Goal: Task Accomplishment & Management: Manage account settings

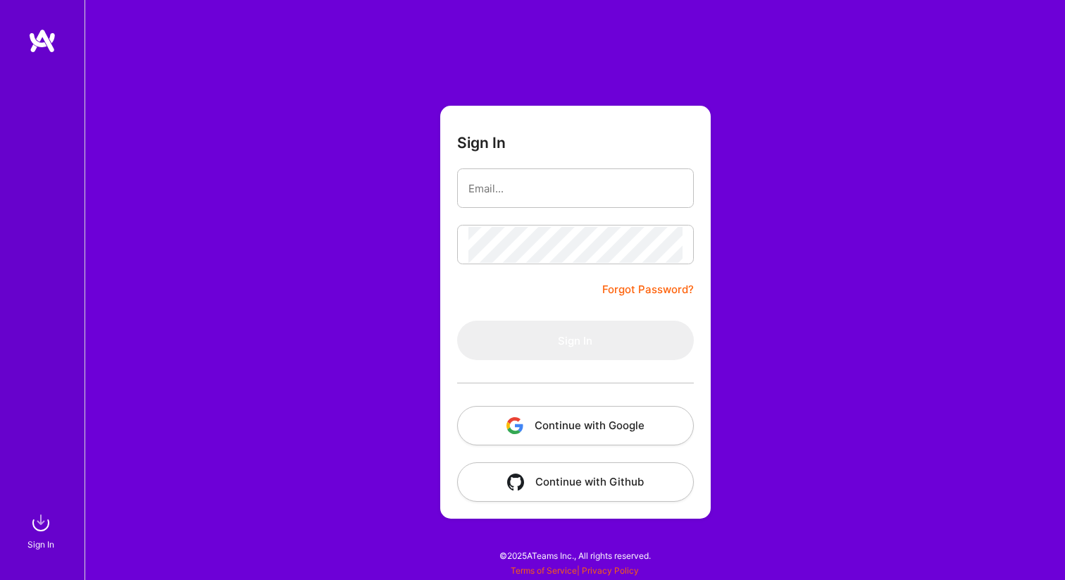
click at [638, 292] on link "Forgot Password?" at bounding box center [648, 289] width 92 height 17
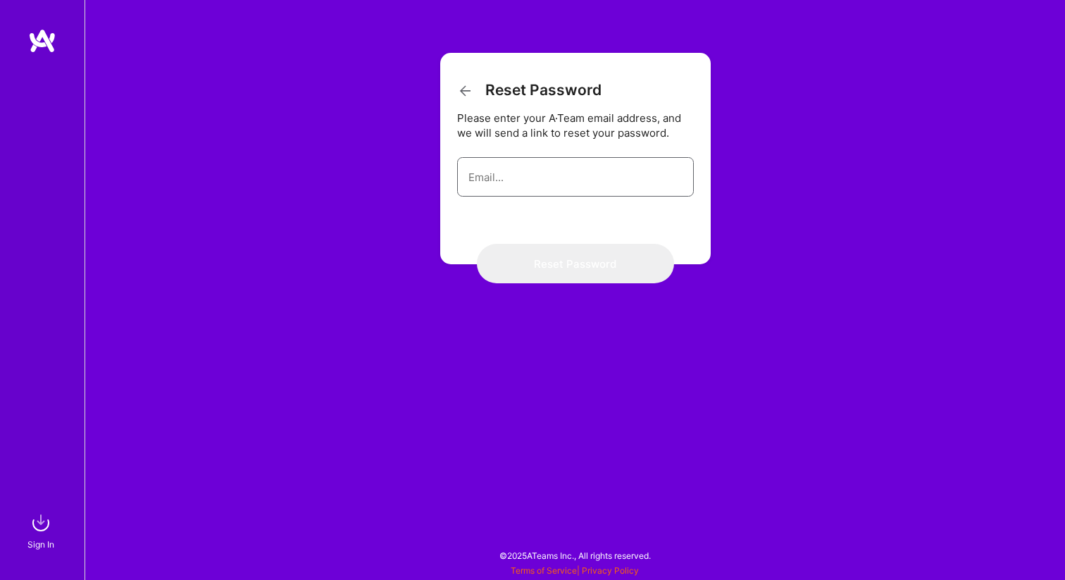
click at [559, 189] on input "email" at bounding box center [575, 177] width 214 height 36
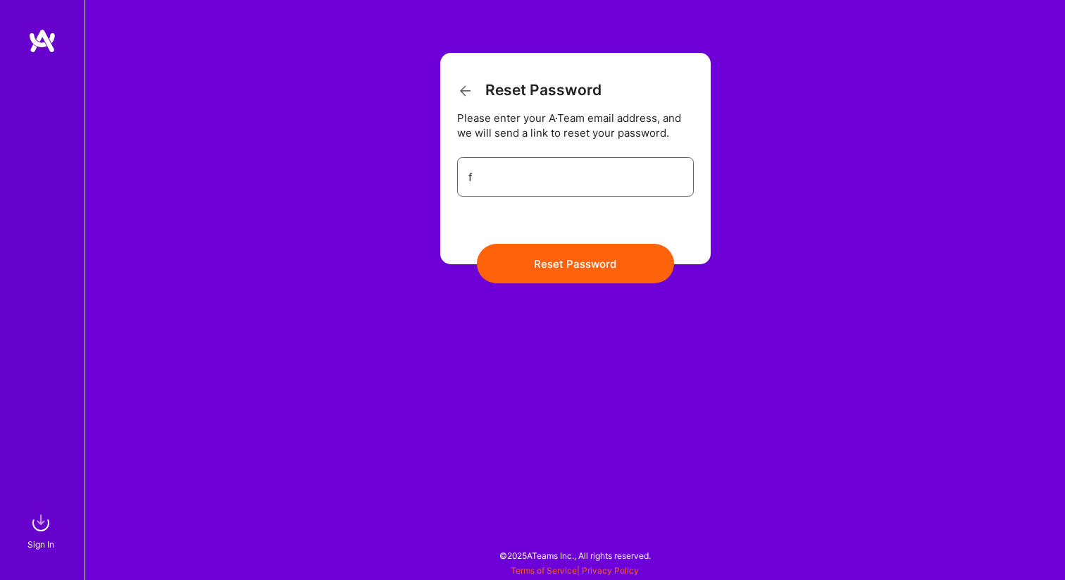
type input "[EMAIL_ADDRESS][DOMAIN_NAME]"
click at [576, 276] on button "Reset Password" at bounding box center [575, 263] width 197 height 39
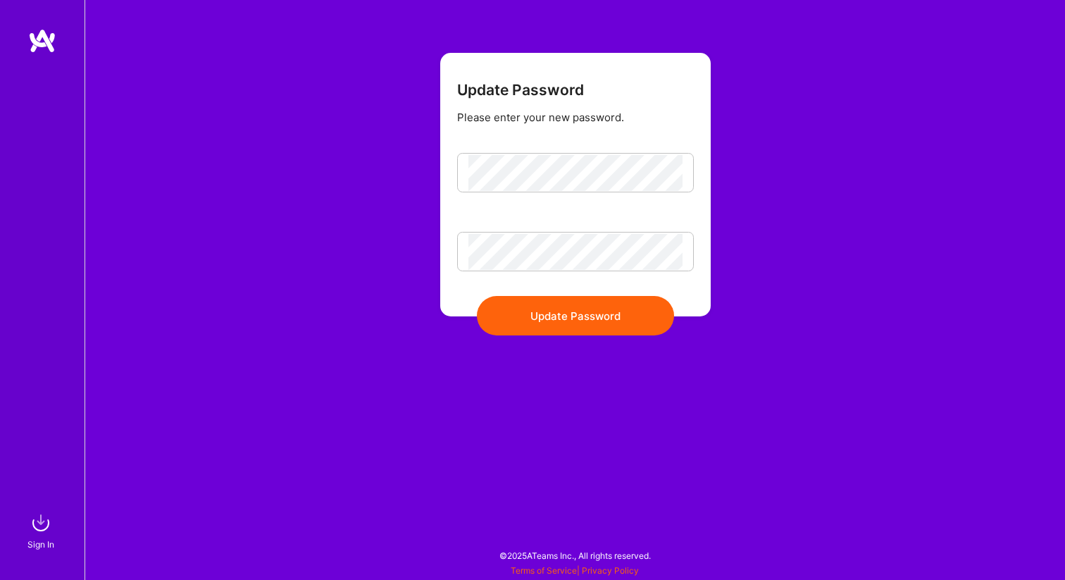
click at [588, 321] on button "Update Password" at bounding box center [575, 315] width 197 height 39
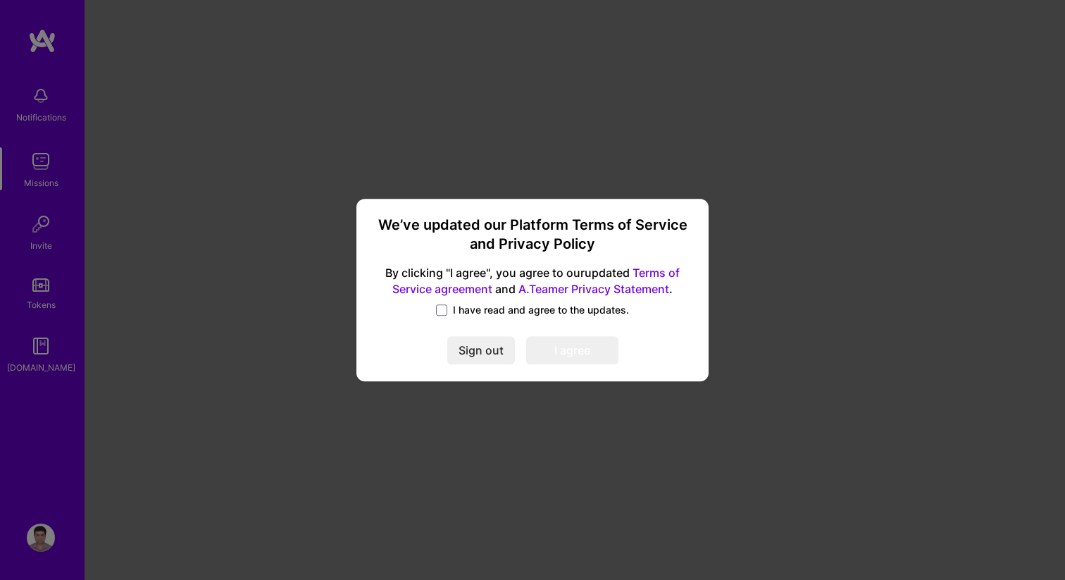
click at [442, 303] on label "I have read and agree to the updates." at bounding box center [532, 310] width 193 height 14
click at [0, 0] on input "I have read and agree to the updates." at bounding box center [0, 0] width 0 height 0
click at [588, 354] on button "I agree" at bounding box center [572, 351] width 92 height 28
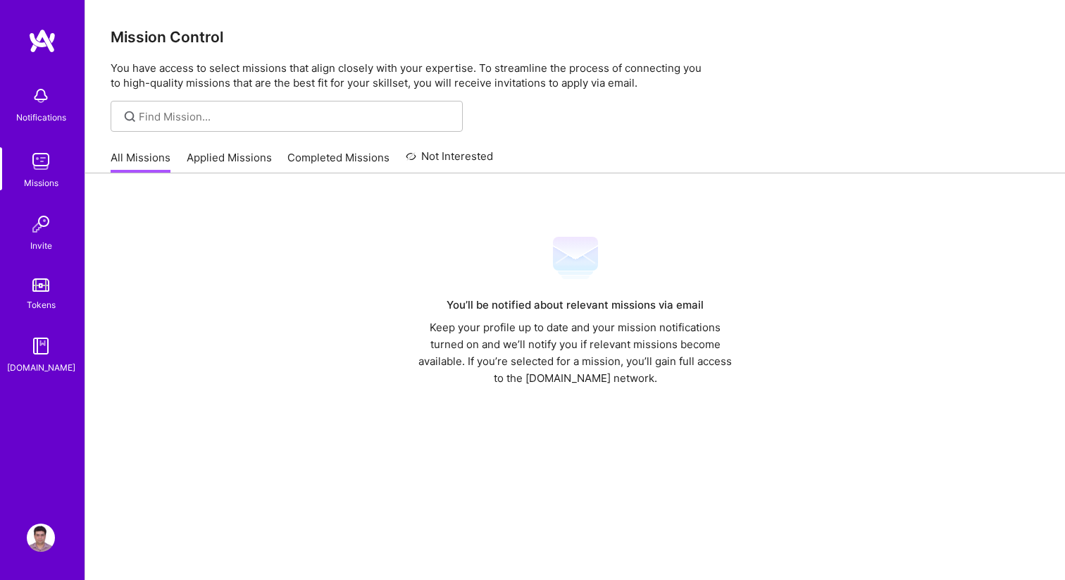
click at [317, 160] on link "Completed Missions" at bounding box center [338, 161] width 102 height 23
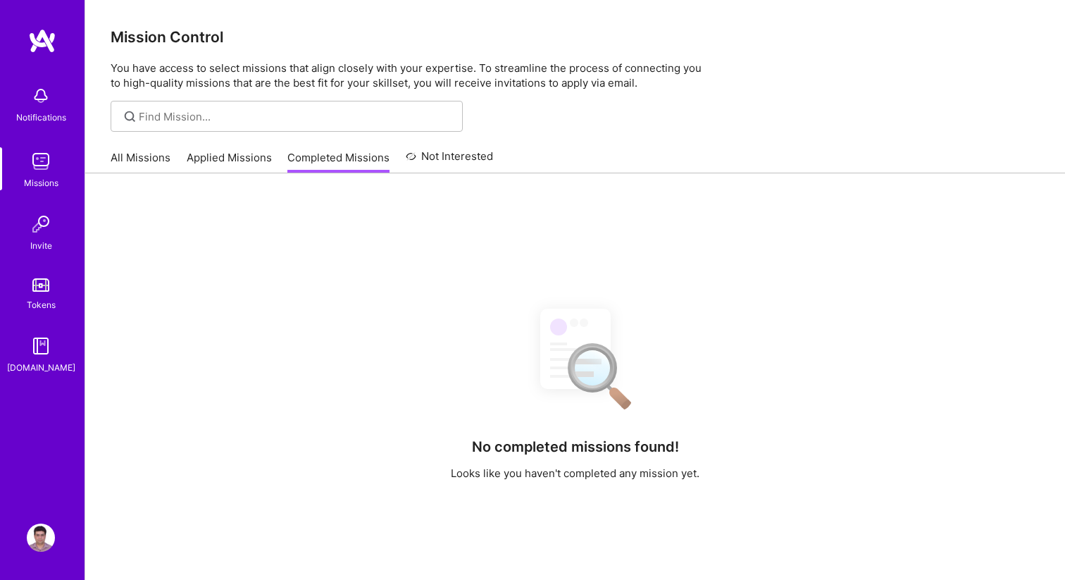
click at [226, 157] on link "Applied Missions" at bounding box center [229, 161] width 85 height 23
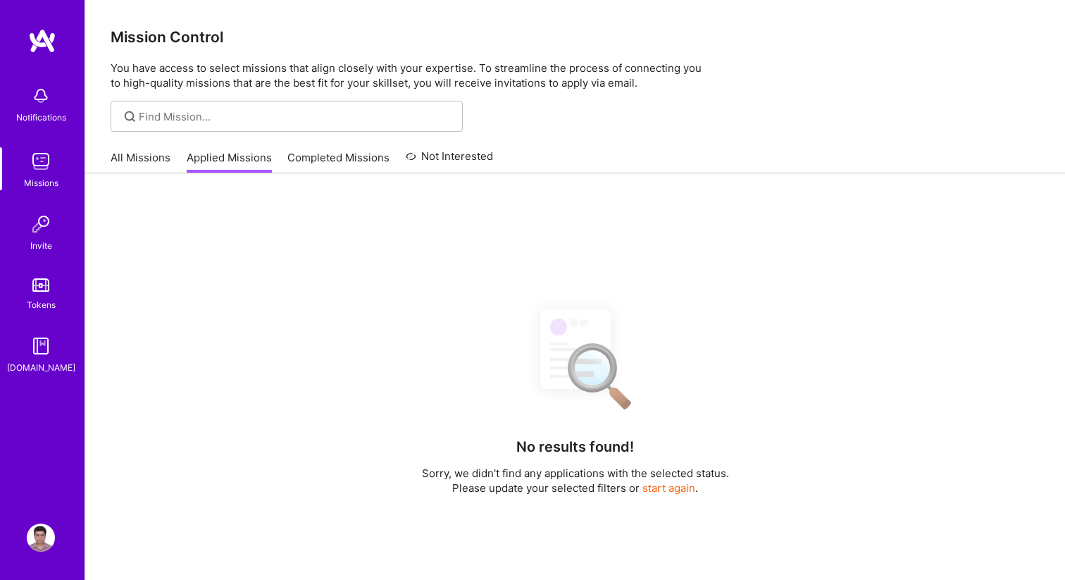
click at [150, 153] on link "All Missions" at bounding box center [141, 161] width 60 height 23
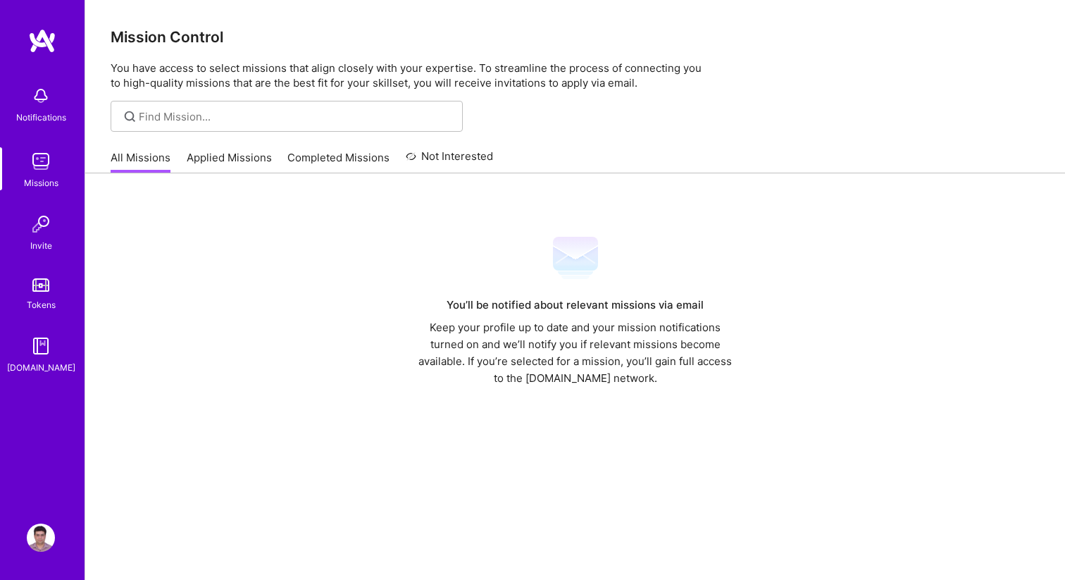
click at [47, 168] on img at bounding box center [41, 161] width 28 height 28
click at [45, 170] on img at bounding box center [41, 161] width 28 height 28
click at [46, 92] on img at bounding box center [41, 96] width 28 height 28
click at [45, 232] on img at bounding box center [41, 224] width 28 height 28
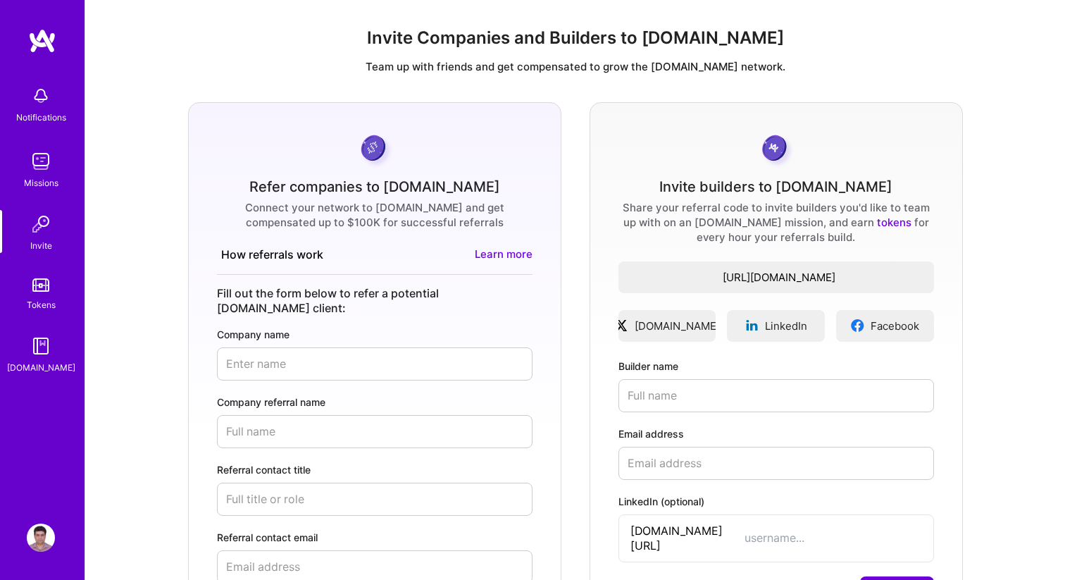
click at [50, 296] on link "Tokens" at bounding box center [40, 292] width 87 height 39
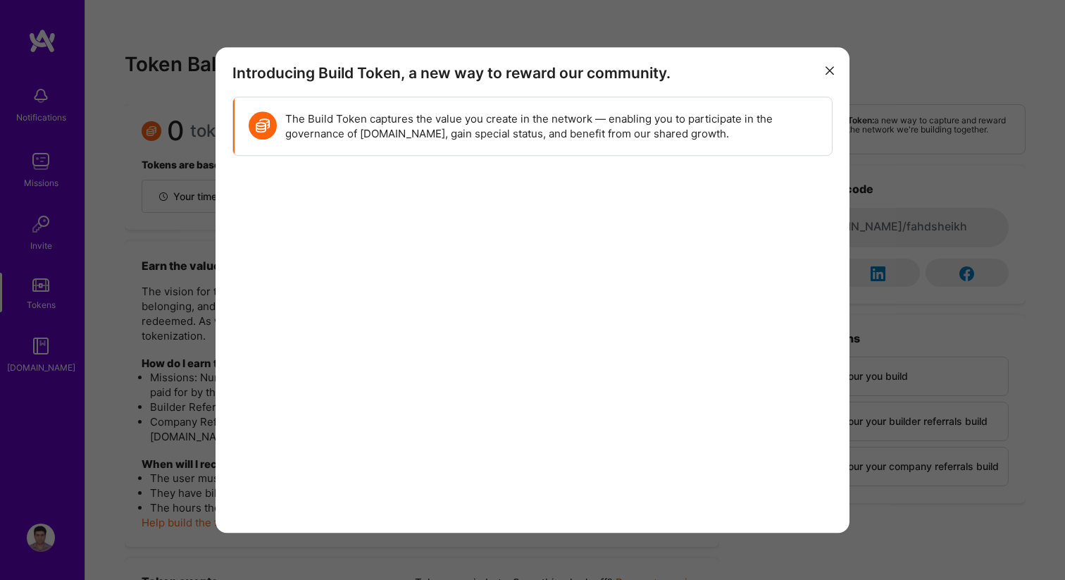
click at [44, 352] on div "Introducing Build Token, a new way to reward our community. The Build Token cap…" at bounding box center [532, 290] width 1065 height 580
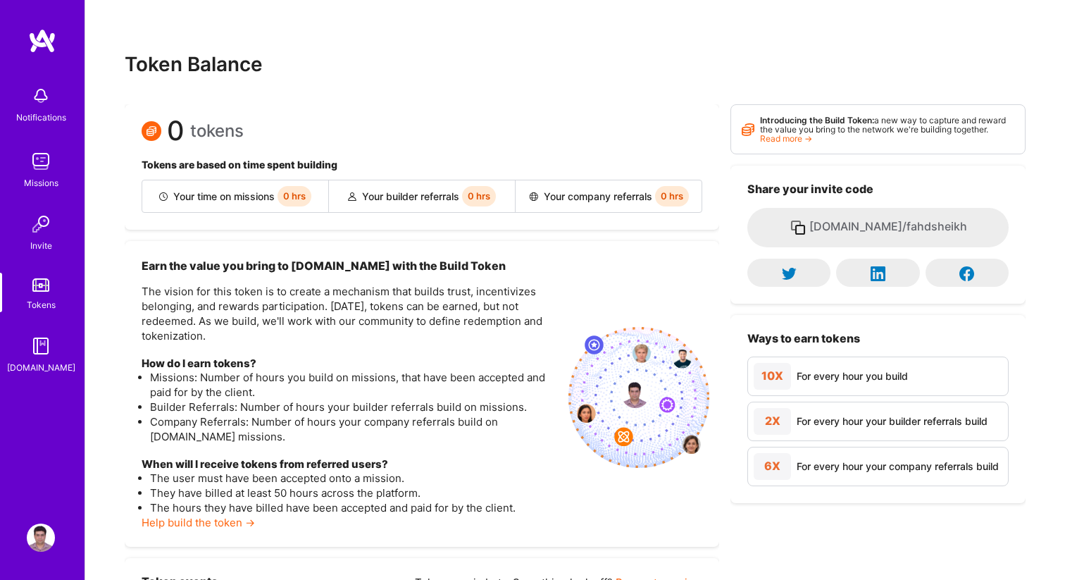
click at [44, 352] on img at bounding box center [41, 346] width 28 height 28
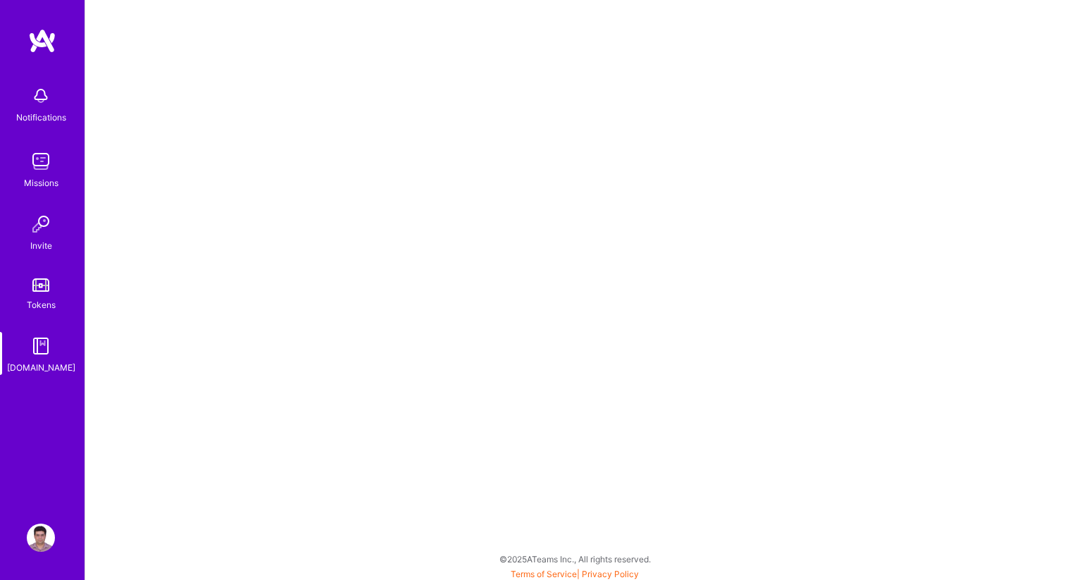
click at [30, 260] on div "Notifications Missions Invite Tokens [DOMAIN_NAME]" at bounding box center [42, 227] width 85 height 296
click at [44, 302] on div "Tokens" at bounding box center [41, 304] width 29 height 15
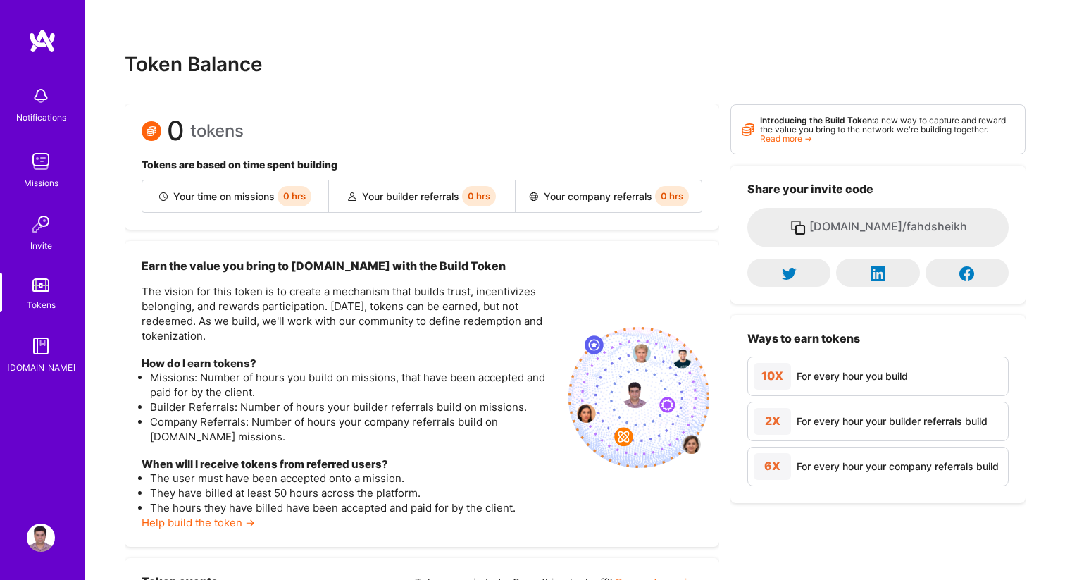
click at [48, 241] on div "Invite" at bounding box center [41, 245] width 22 height 15
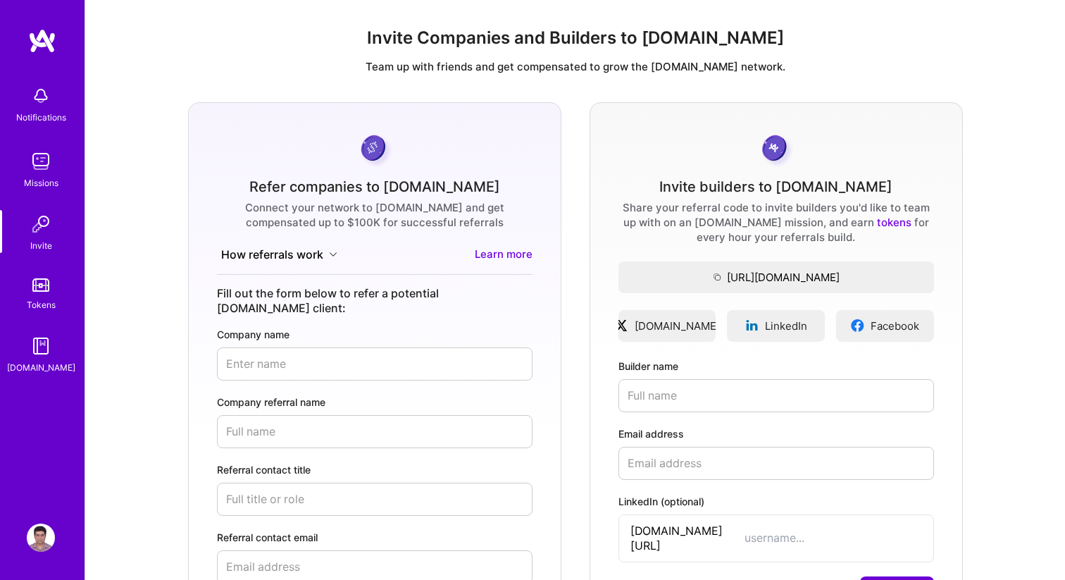
click at [47, 181] on div "Missions" at bounding box center [41, 182] width 35 height 15
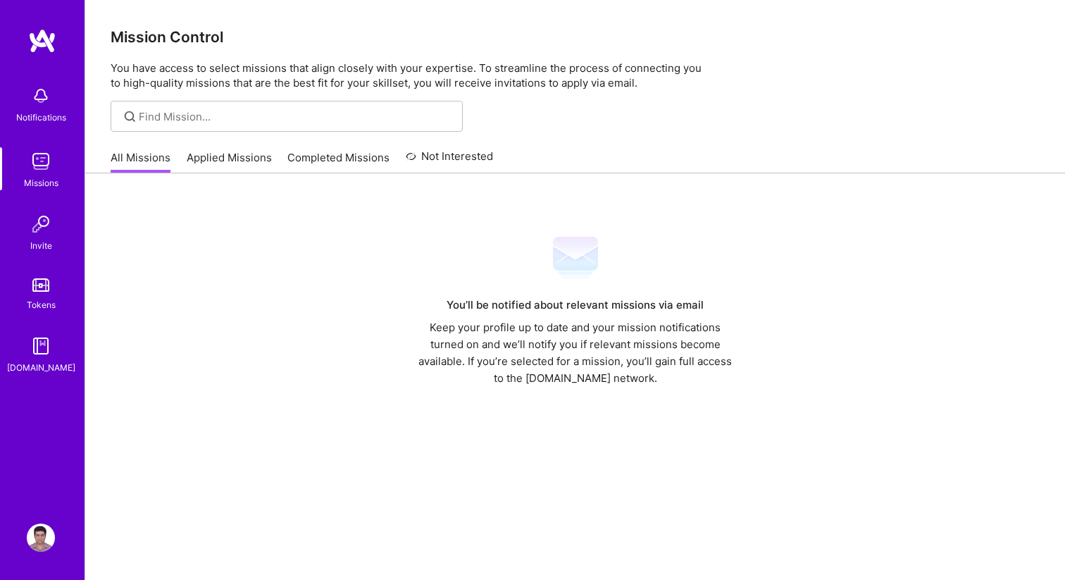
click at [47, 232] on img at bounding box center [41, 224] width 28 height 28
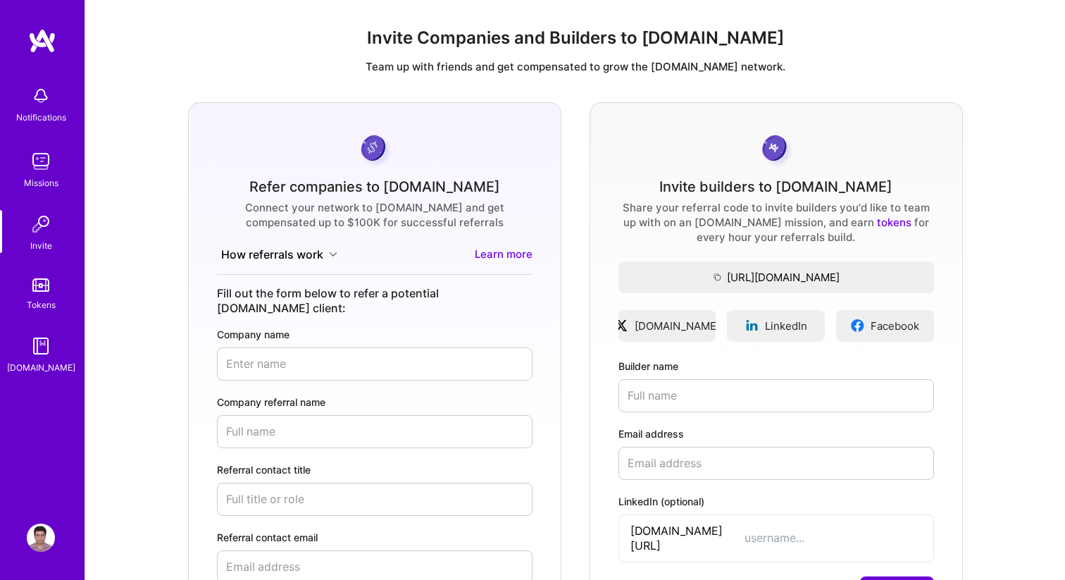
click at [41, 49] on img at bounding box center [42, 40] width 28 height 25
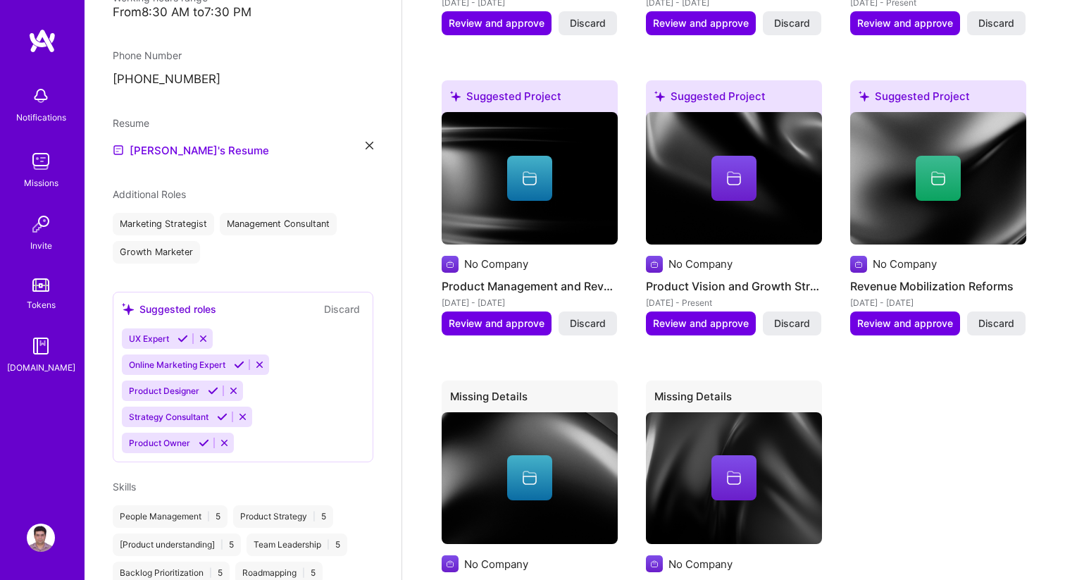
scroll to position [819, 0]
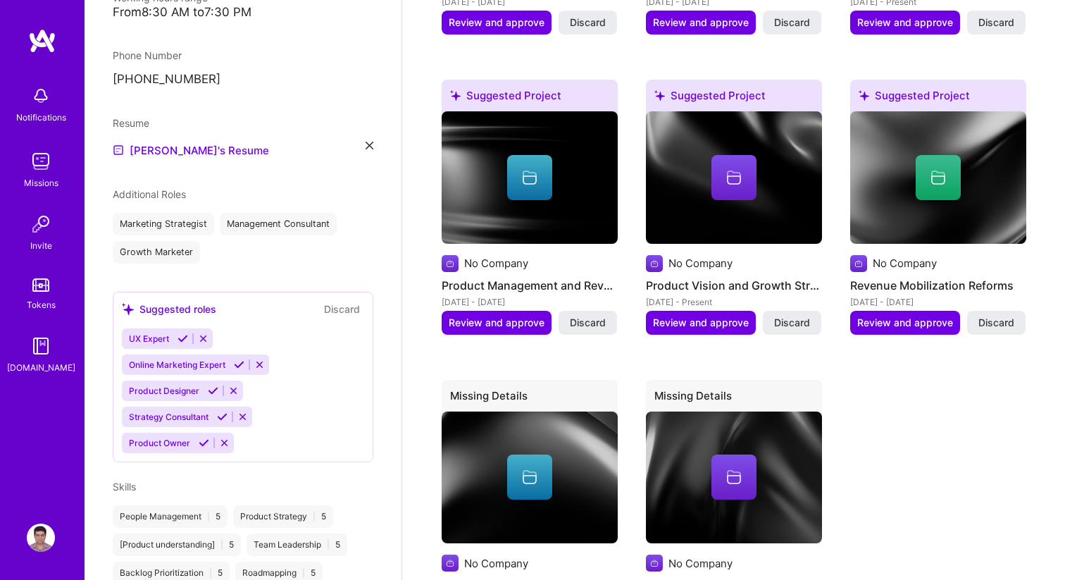
click at [39, 113] on div "Notifications" at bounding box center [41, 117] width 50 height 15
click at [56, 174] on link "Missions" at bounding box center [40, 168] width 87 height 43
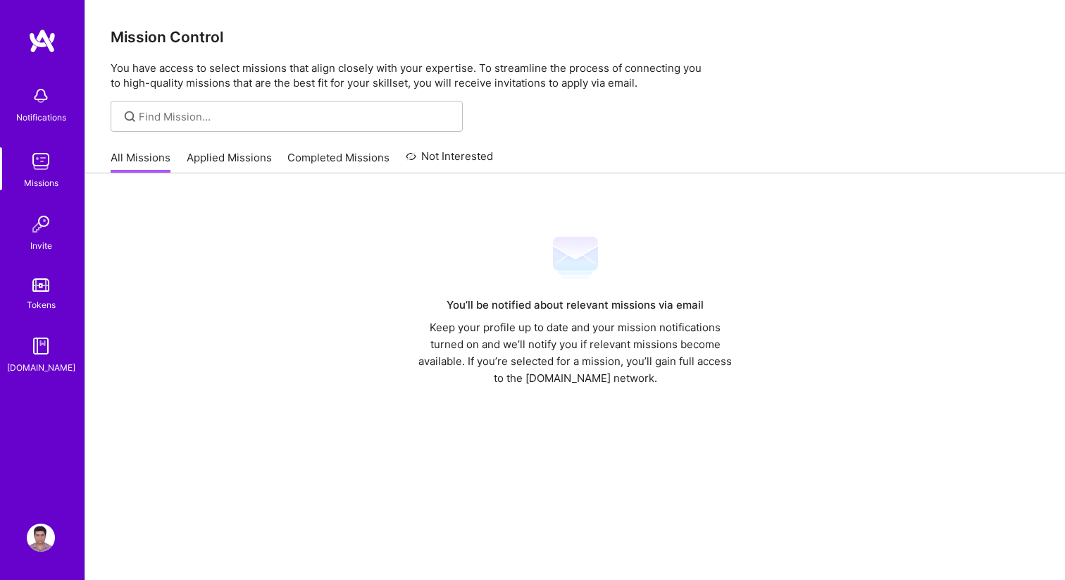
click at [340, 160] on link "Completed Missions" at bounding box center [338, 161] width 102 height 23
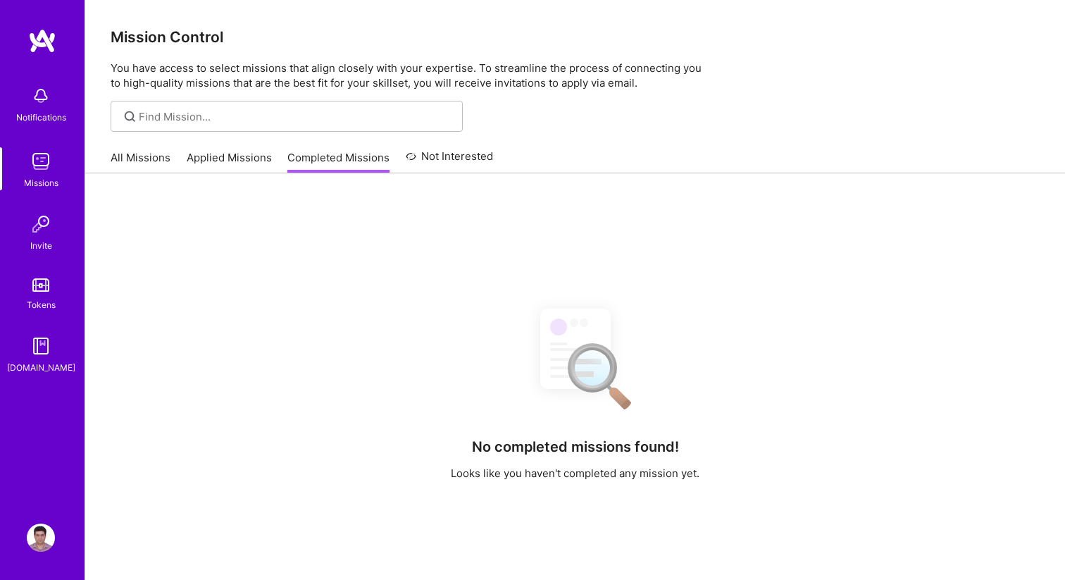
click at [240, 163] on link "Applied Missions" at bounding box center [229, 161] width 85 height 23
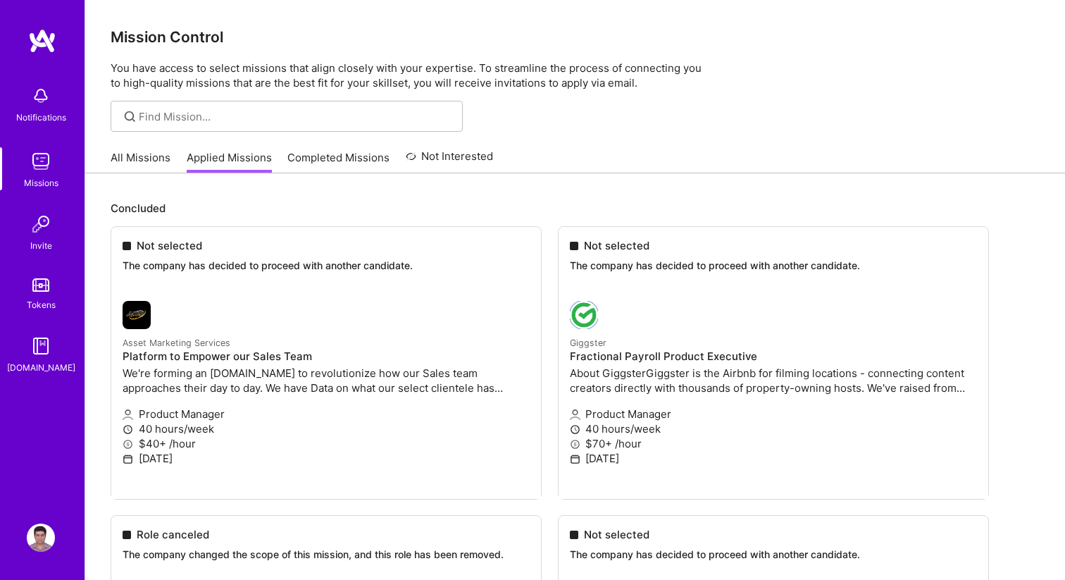
click at [148, 168] on link "All Missions" at bounding box center [141, 161] width 60 height 23
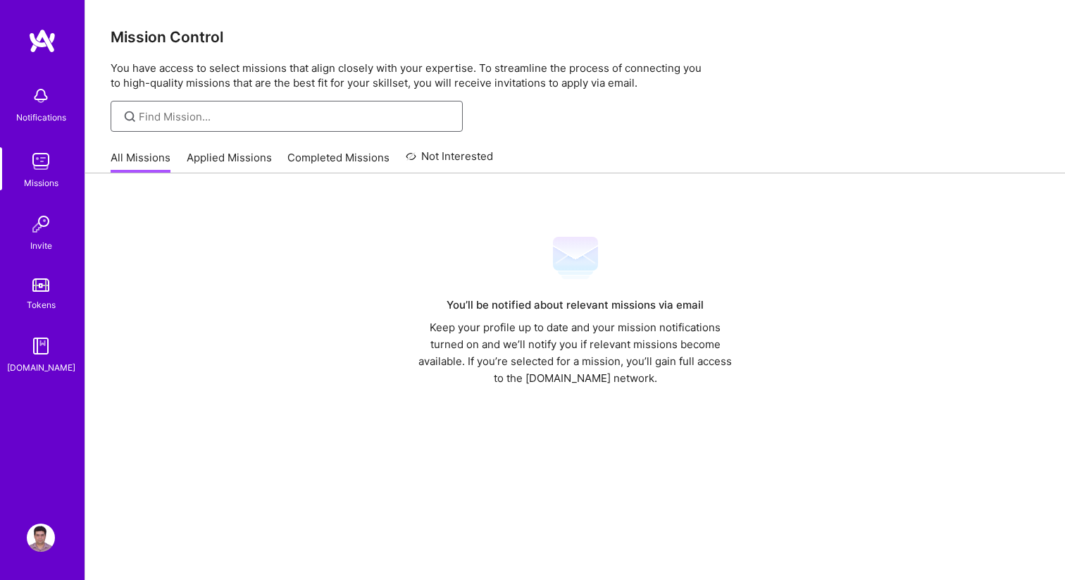
click at [157, 115] on input at bounding box center [295, 116] width 313 height 15
click at [270, 118] on input at bounding box center [295, 116] width 313 height 15
type input "product manager"
click at [132, 116] on icon at bounding box center [130, 116] width 16 height 16
click at [42, 239] on div "Invite" at bounding box center [41, 245] width 22 height 15
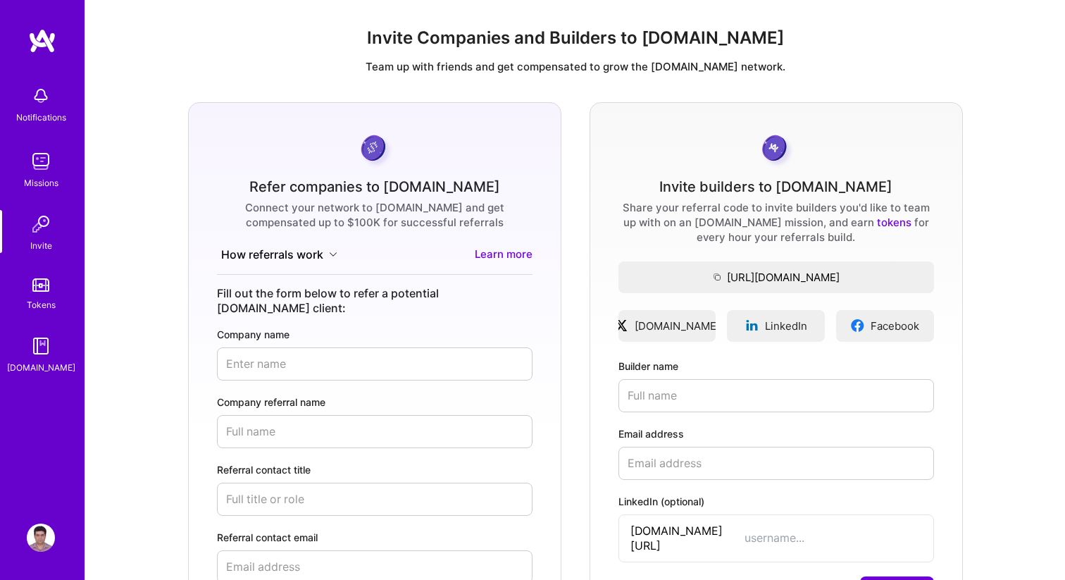
click at [47, 292] on link "Tokens" at bounding box center [40, 292] width 87 height 39
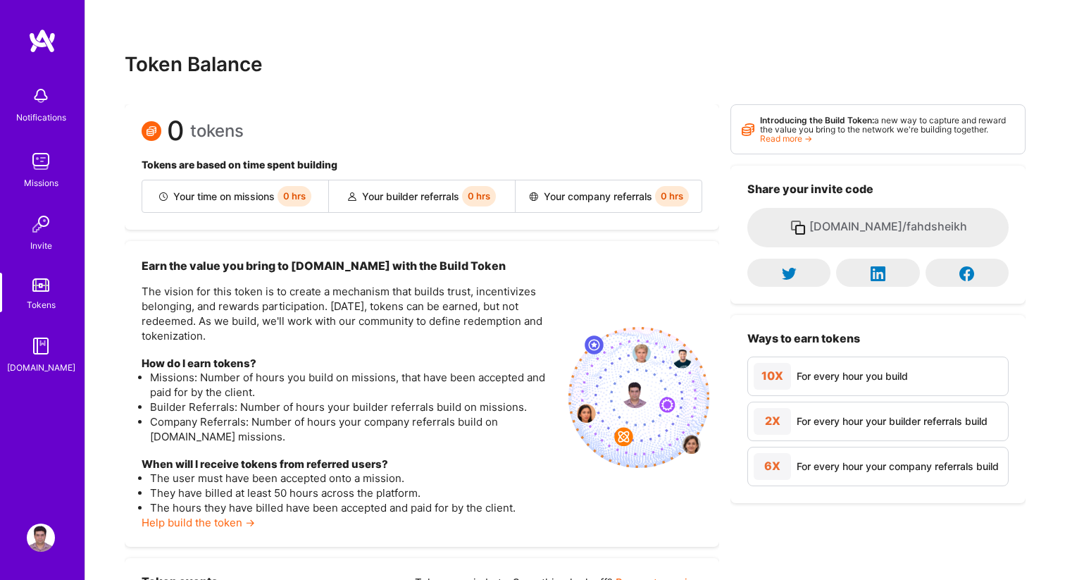
click at [54, 355] on img at bounding box center [41, 346] width 28 height 28
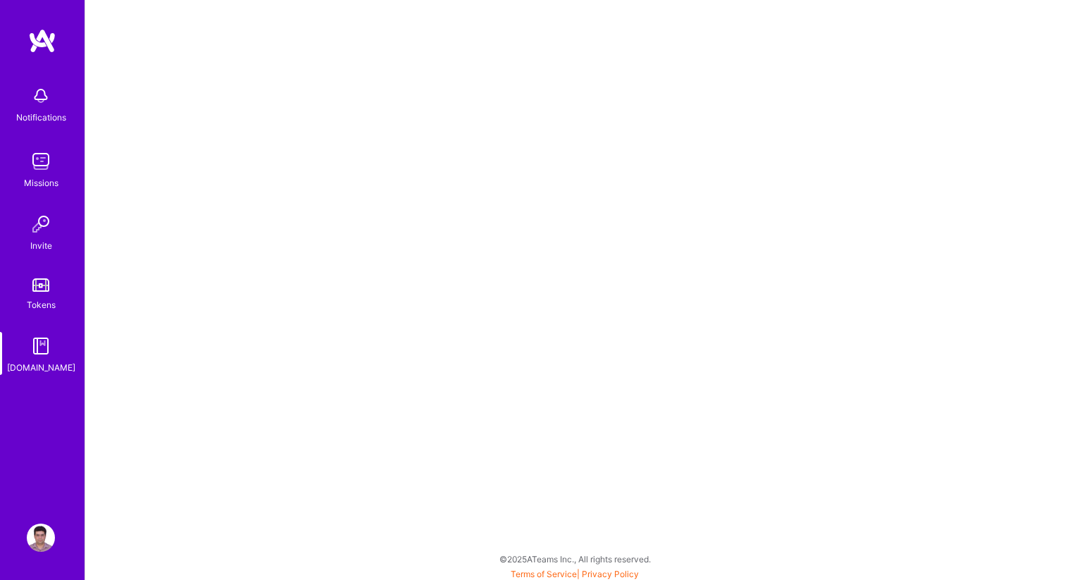
click at [40, 180] on div "Missions" at bounding box center [41, 182] width 35 height 15
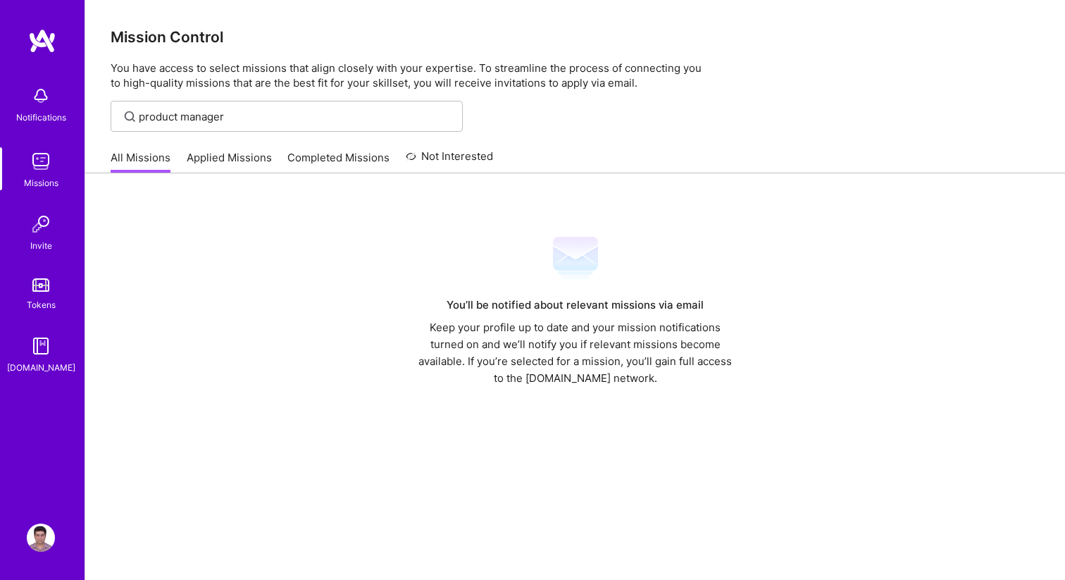
click at [40, 82] on img at bounding box center [41, 96] width 28 height 28
click at [35, 33] on img at bounding box center [42, 40] width 28 height 25
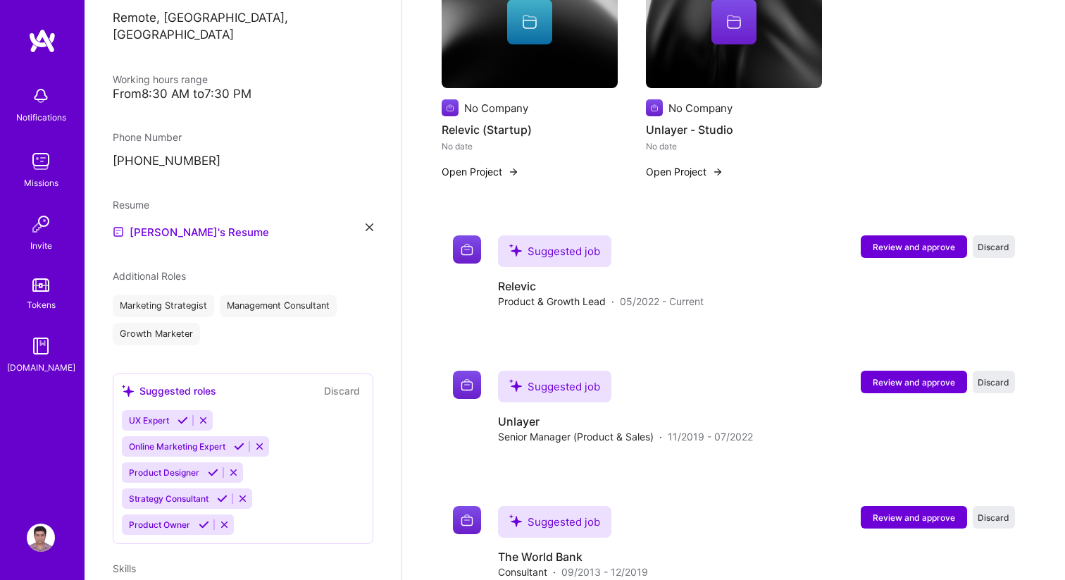
scroll to position [1262, 0]
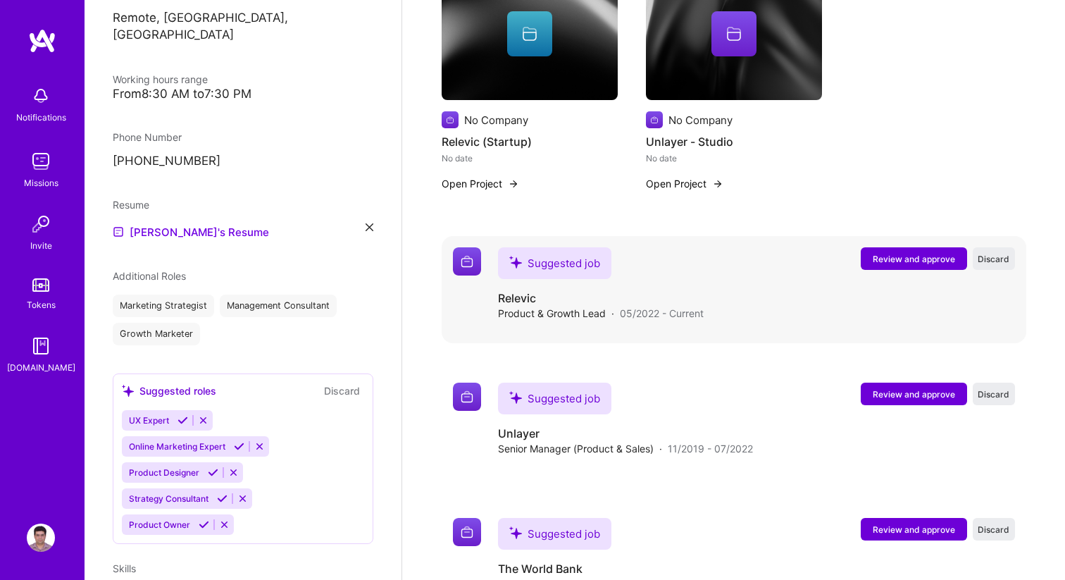
click at [586, 267] on div "Suggested job" at bounding box center [554, 263] width 113 height 32
click at [887, 258] on span "Review and approve" at bounding box center [914, 259] width 82 height 12
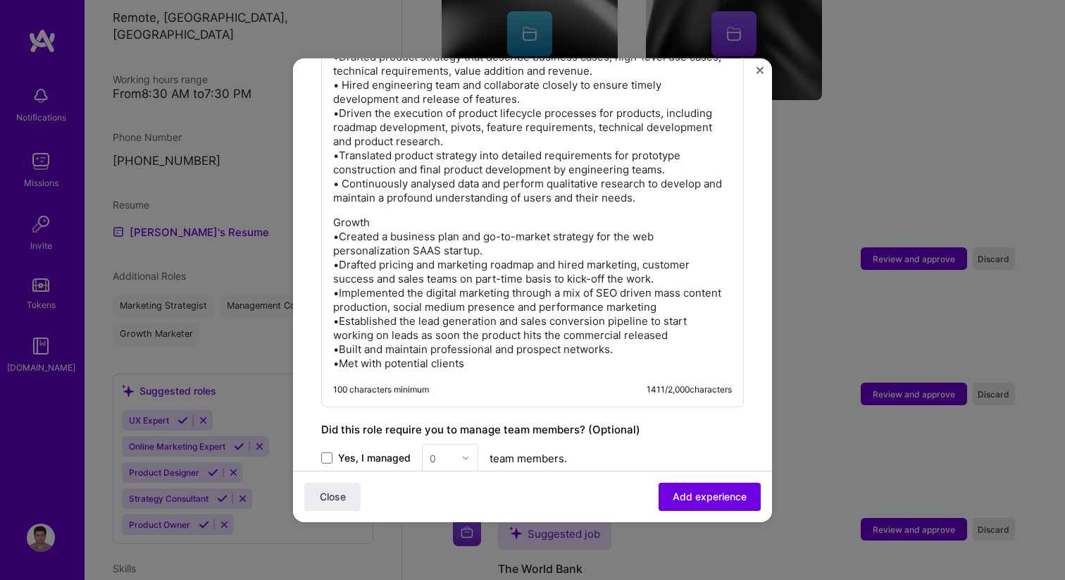
scroll to position [915, 0]
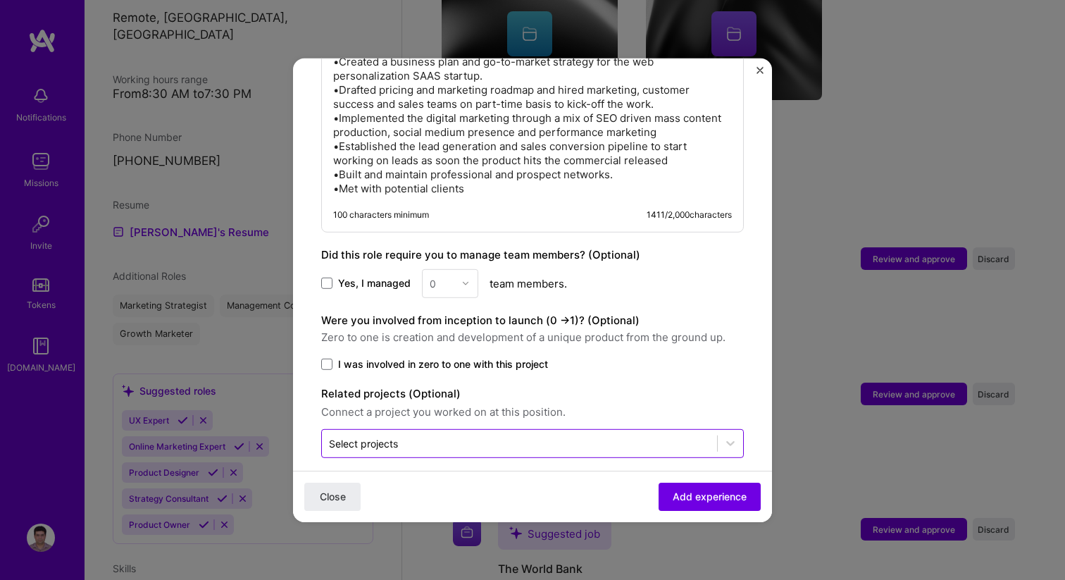
click at [368, 435] on div "Select projects" at bounding box center [363, 442] width 69 height 15
click at [328, 496] on span "Close" at bounding box center [333, 497] width 26 height 14
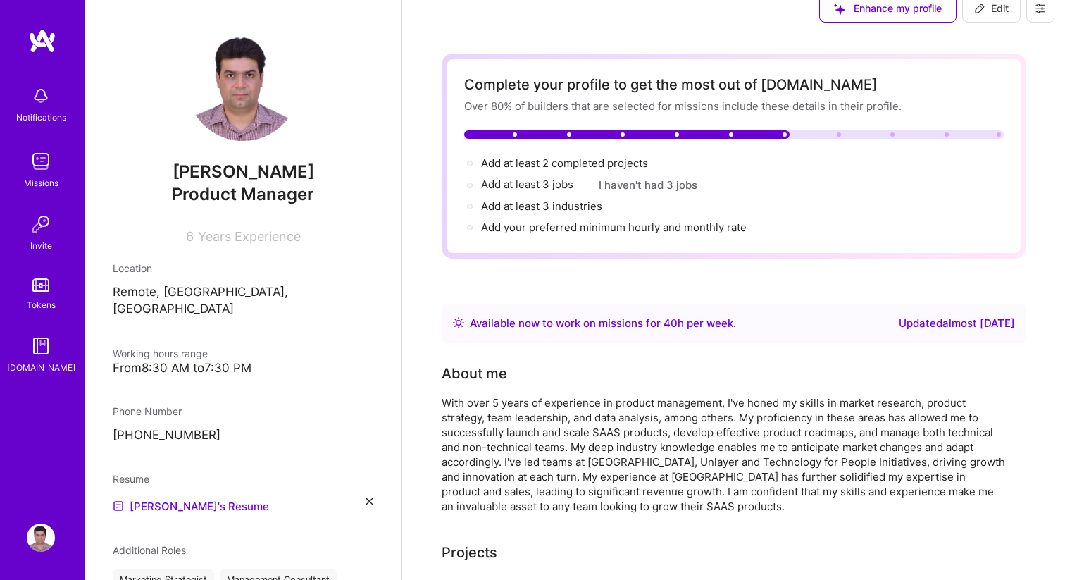
scroll to position [0, 0]
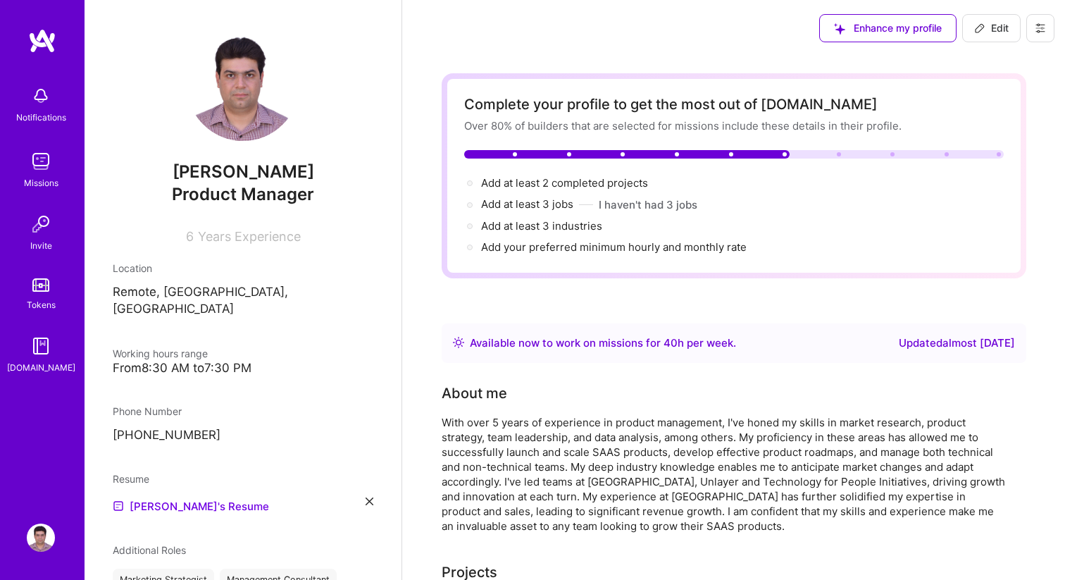
click at [895, 25] on span "Enhance my profile" at bounding box center [888, 28] width 108 height 14
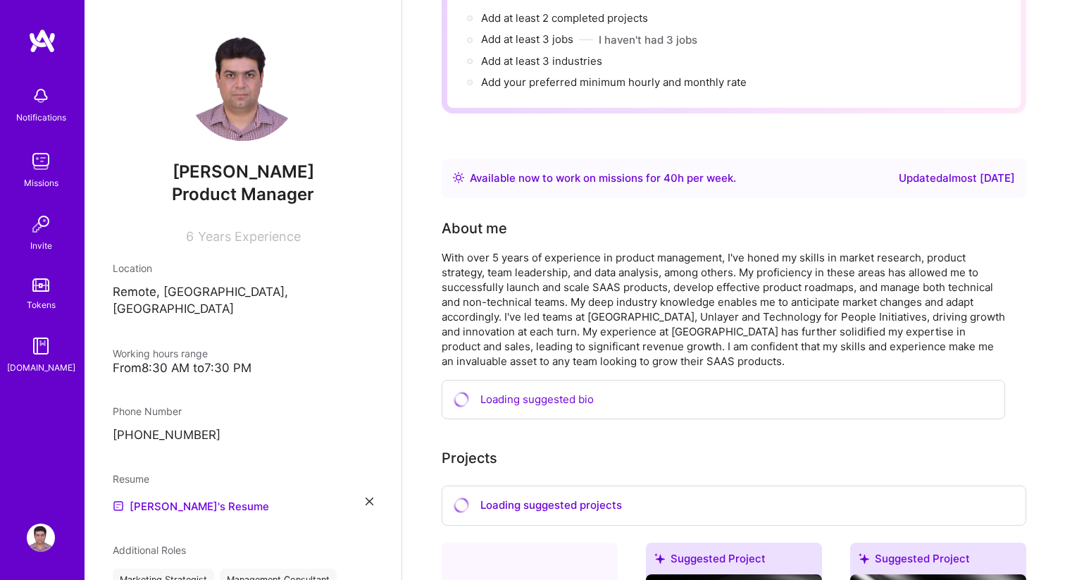
scroll to position [157, 0]
